Goal: Information Seeking & Learning: Learn about a topic

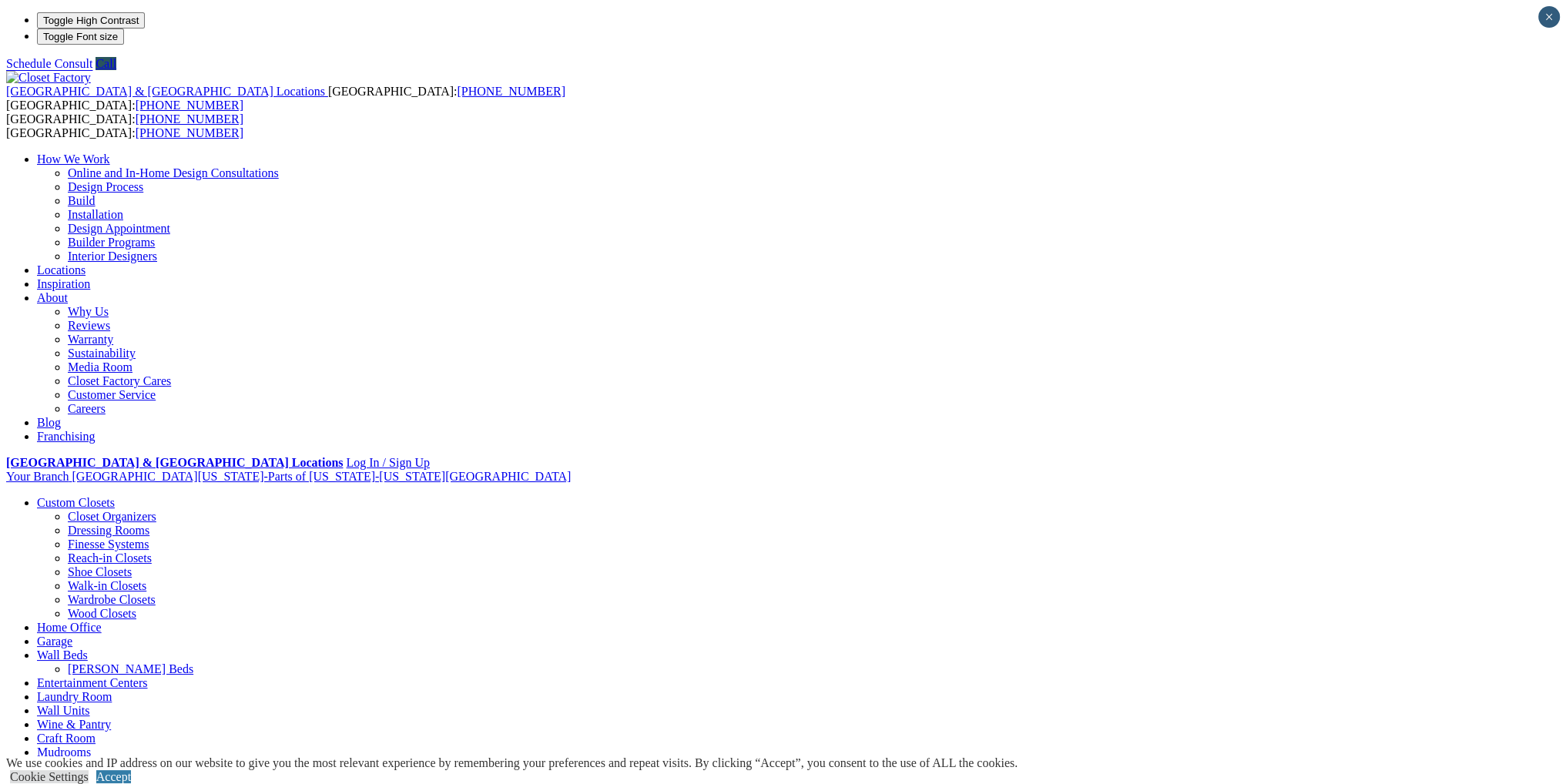
click at [148, 676] on link "Entertainment Centers" at bounding box center [92, 683] width 111 height 13
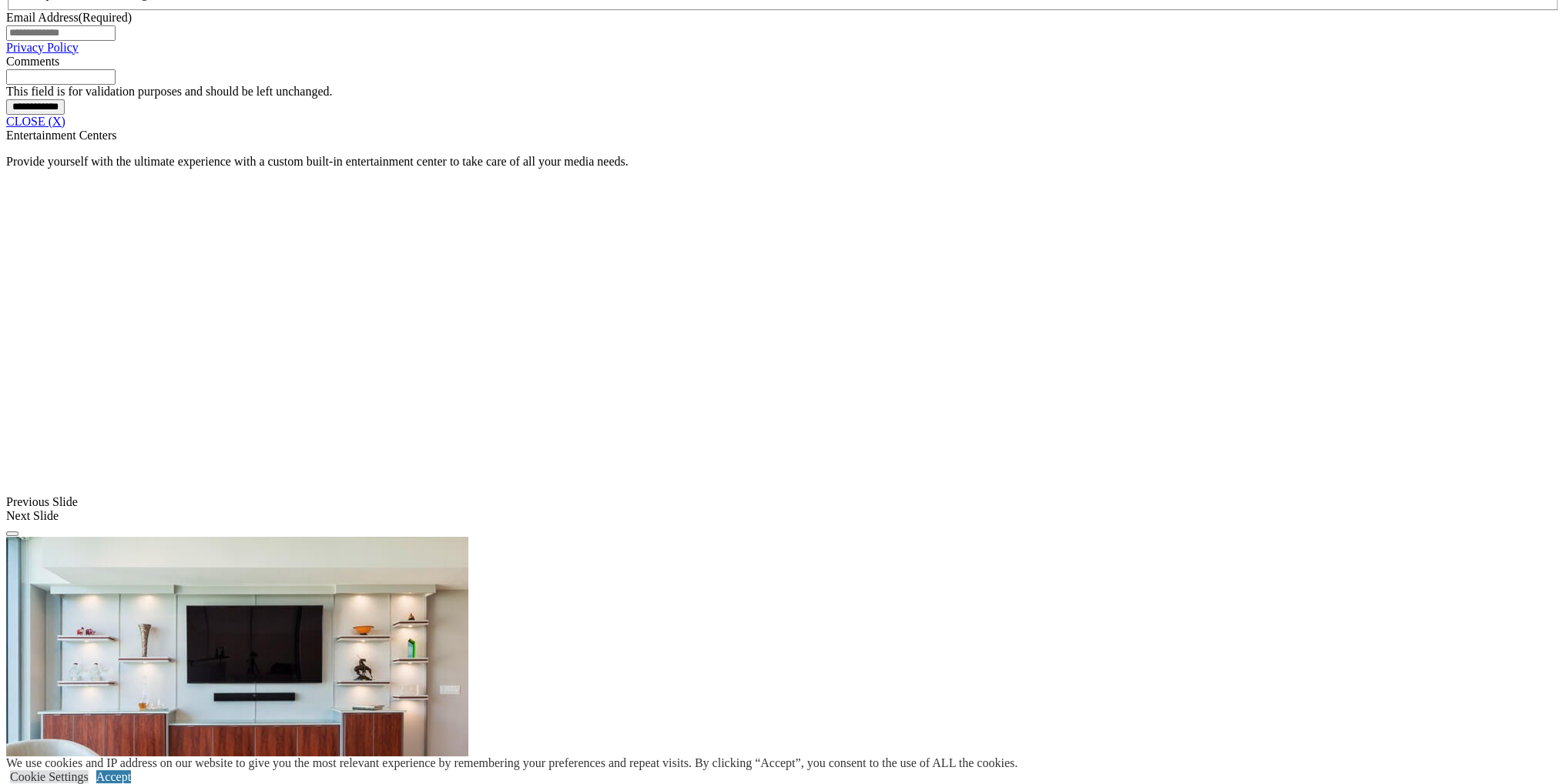
scroll to position [1309, 0]
